Goal: Task Accomplishment & Management: Manage account settings

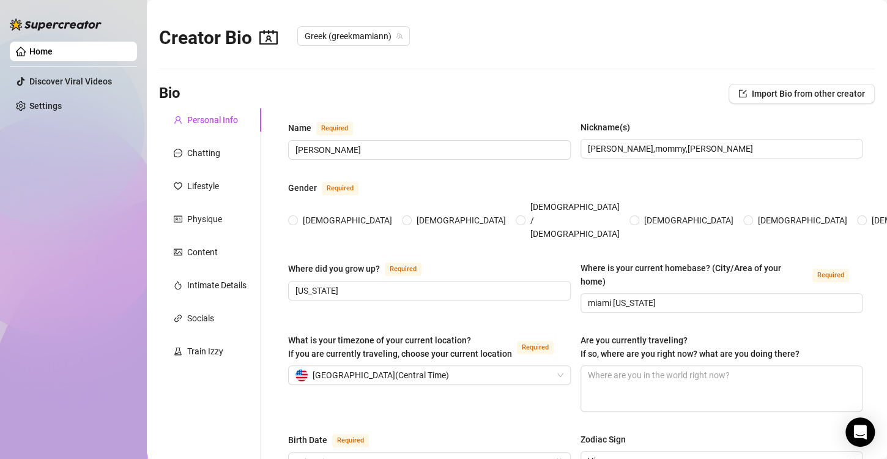
type input "[DATE]"
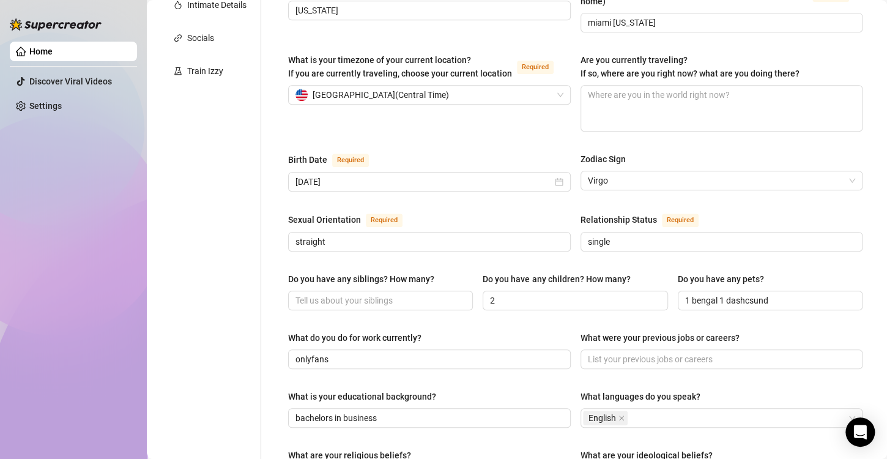
scroll to position [61, 0]
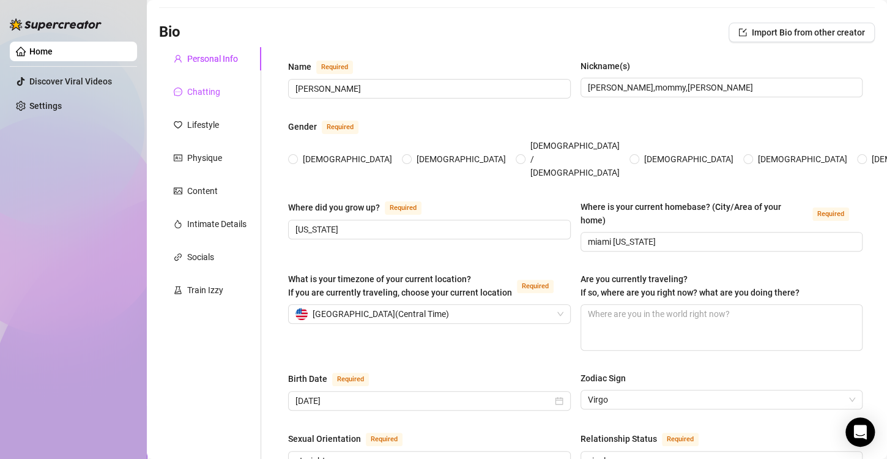
click at [208, 89] on div "Chatting" at bounding box center [203, 91] width 33 height 13
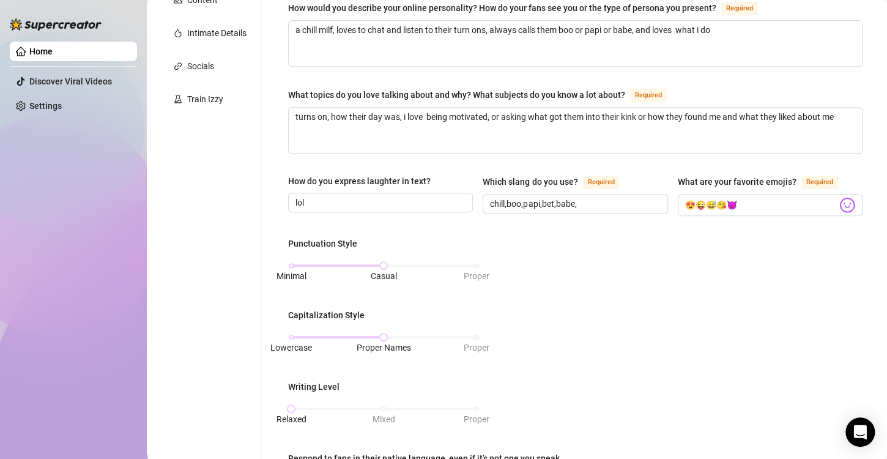
scroll to position [40, 0]
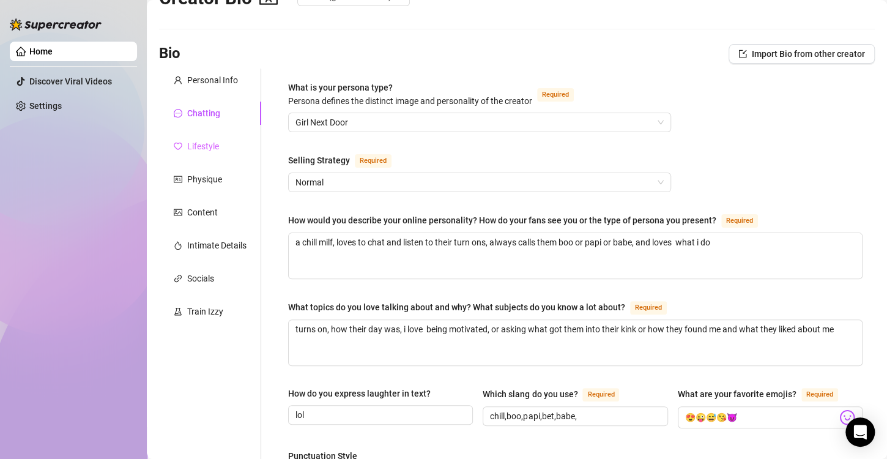
drag, startPoint x: 221, startPoint y: 145, endPoint x: 215, endPoint y: 149, distance: 7.5
click at [219, 147] on div "Lifestyle" at bounding box center [210, 146] width 102 height 23
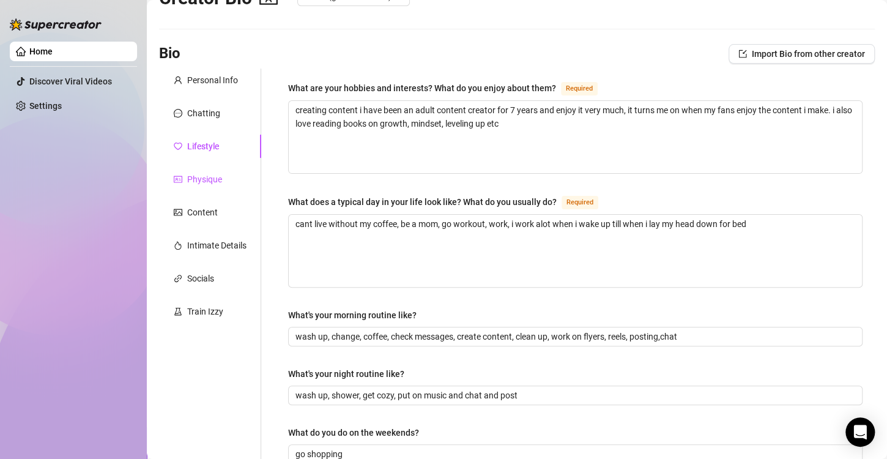
click at [206, 175] on div "Physique" at bounding box center [204, 179] width 35 height 13
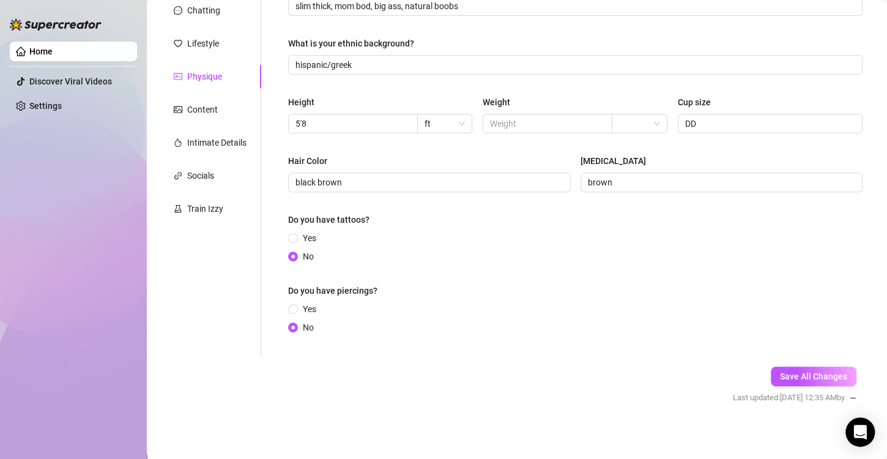
scroll to position [146, 0]
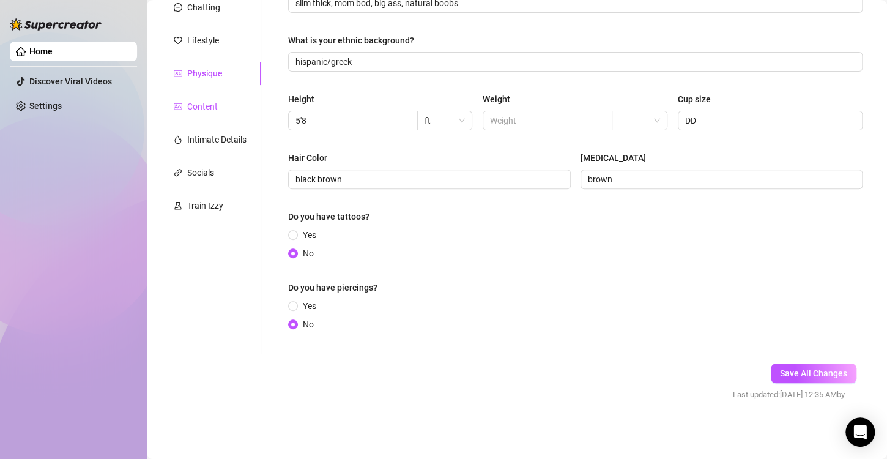
click at [207, 108] on div "Content" at bounding box center [202, 106] width 31 height 13
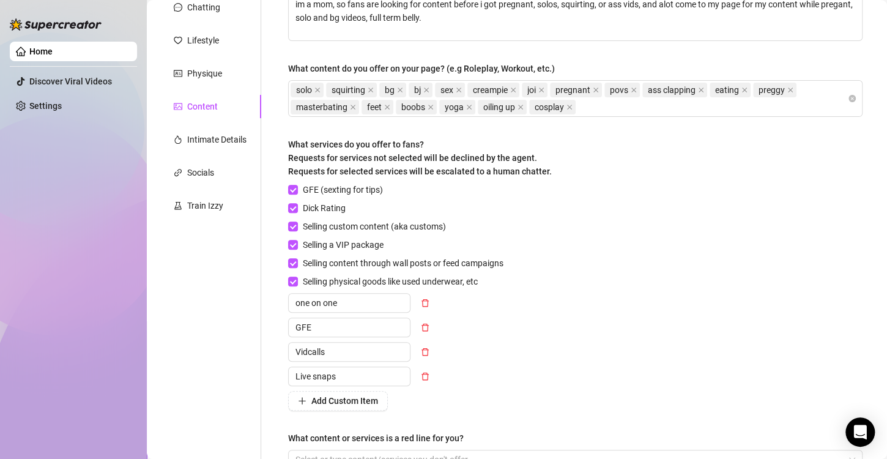
scroll to position [283, 0]
